Goal: Task Accomplishment & Management: Use online tool/utility

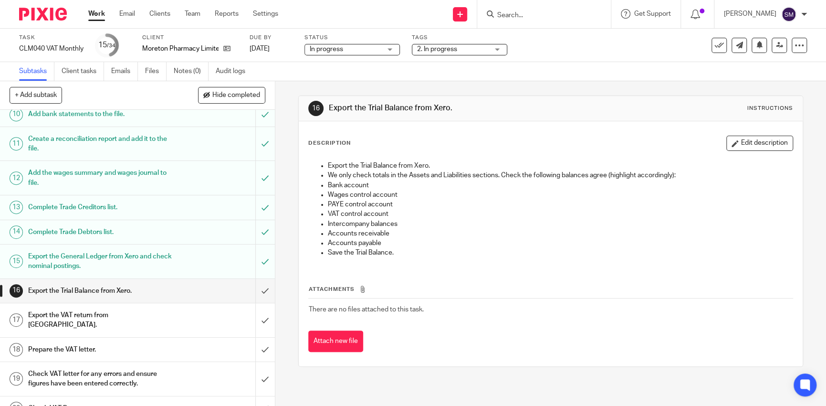
scroll to position [382, 0]
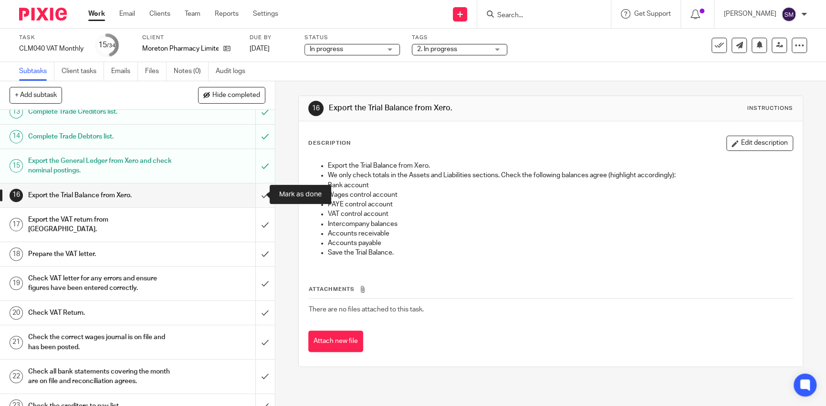
click at [256, 192] on input "submit" at bounding box center [137, 195] width 275 height 24
click at [253, 218] on input "submit" at bounding box center [137, 225] width 275 height 34
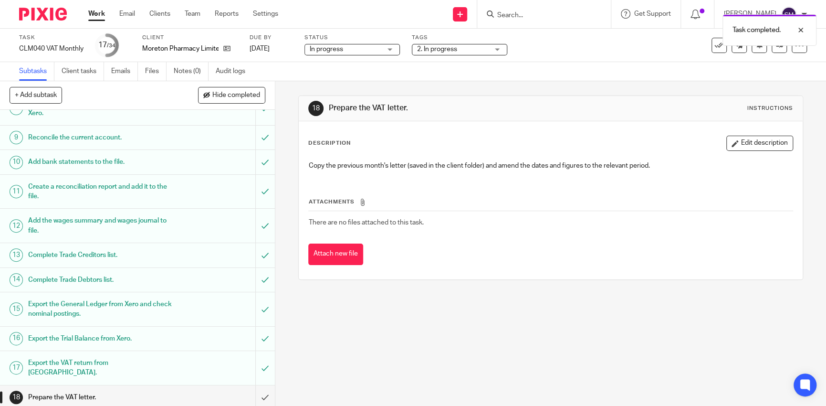
scroll to position [382, 0]
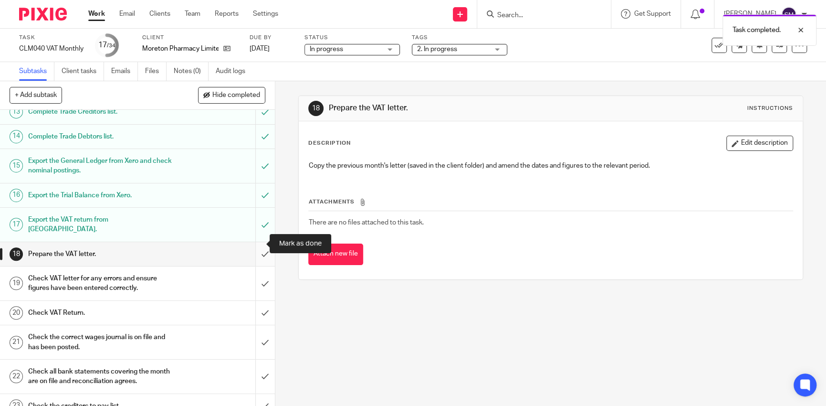
click at [247, 242] on input "submit" at bounding box center [137, 254] width 275 height 24
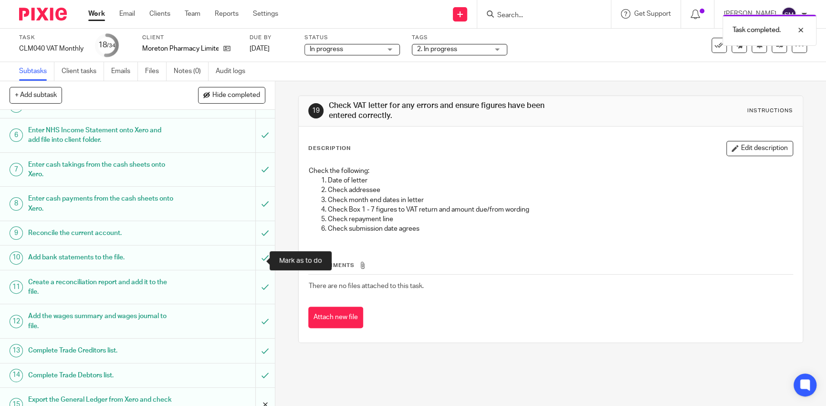
scroll to position [286, 0]
